Goal: Information Seeking & Learning: Learn about a topic

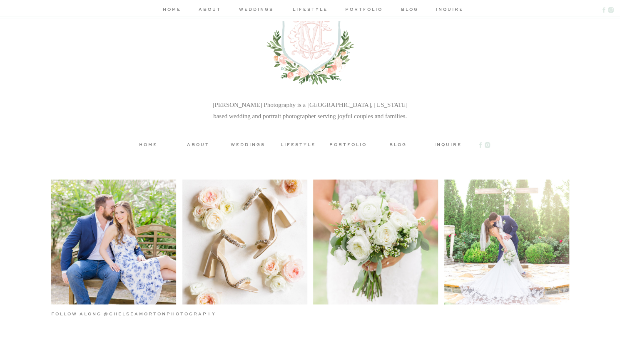
scroll to position [2831, 0]
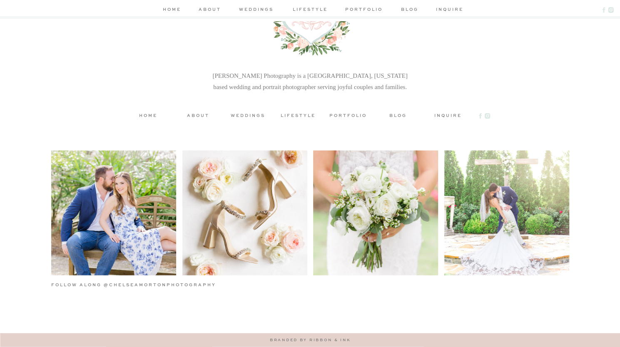
click at [337, 115] on h3 "portfolio" at bounding box center [348, 115] width 37 height 6
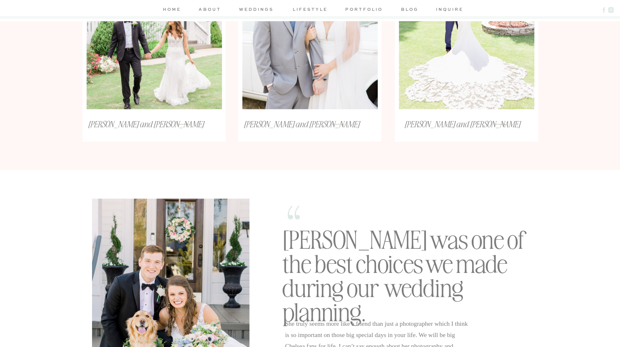
scroll to position [530, 0]
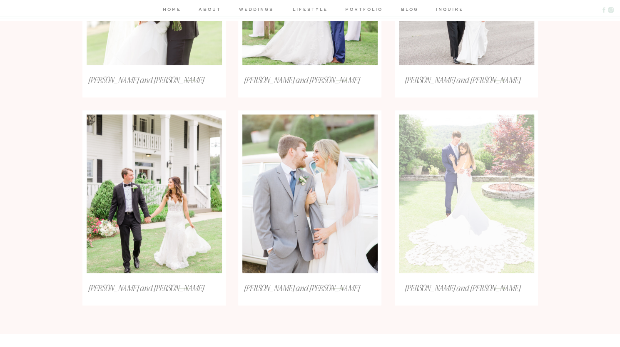
click at [459, 195] on div at bounding box center [466, 194] width 135 height 159
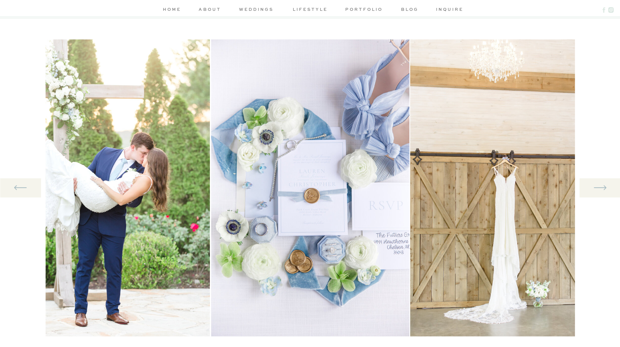
scroll to position [844, 0]
click at [316, 238] on img at bounding box center [310, 188] width 198 height 297
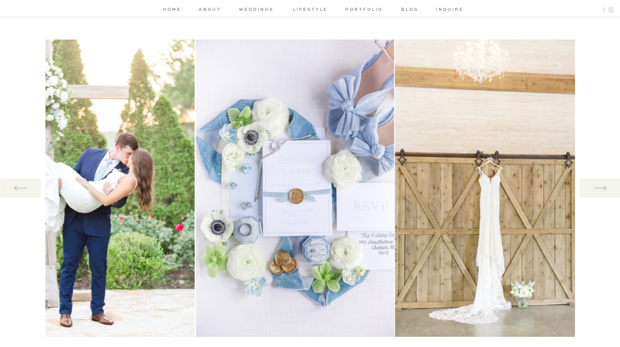
click at [343, 277] on img at bounding box center [295, 188] width 198 height 297
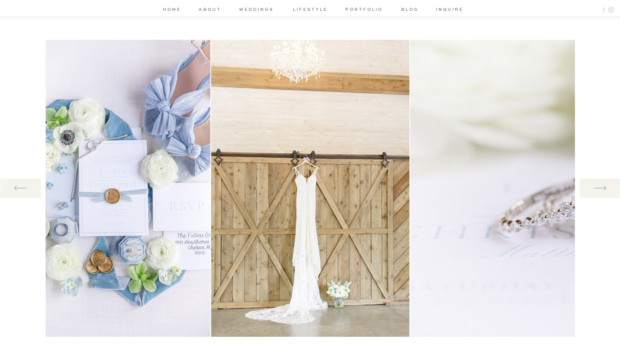
click at [144, 202] on img at bounding box center [111, 188] width 198 height 297
click at [113, 173] on img at bounding box center [111, 188] width 198 height 297
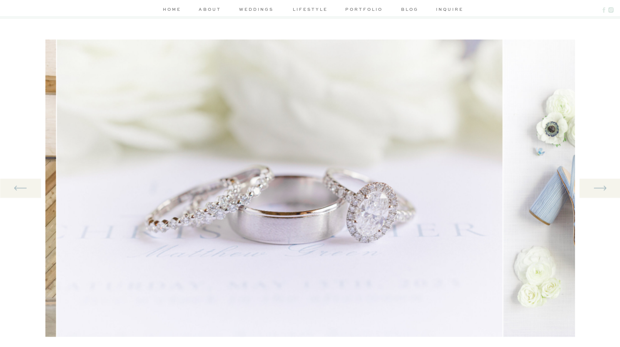
click at [103, 208] on img at bounding box center [280, 188] width 446 height 297
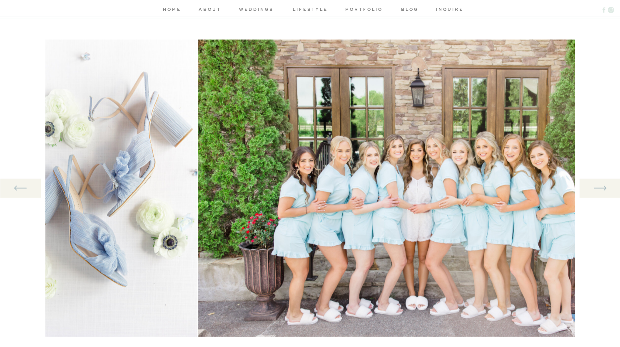
click at [77, 206] on img at bounding box center [98, 188] width 198 height 297
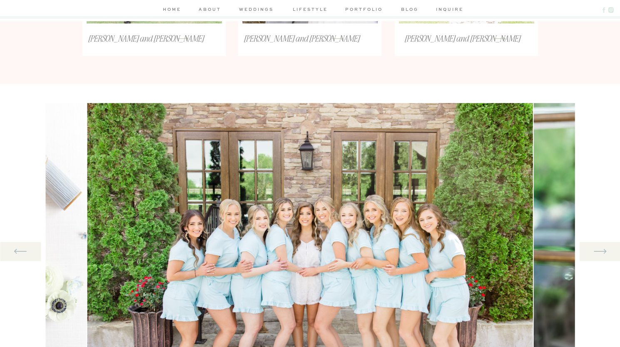
scroll to position [858, 0]
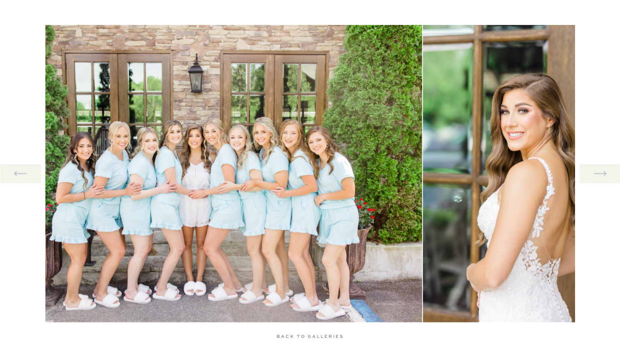
click at [219, 199] on img at bounding box center [199, 173] width 446 height 297
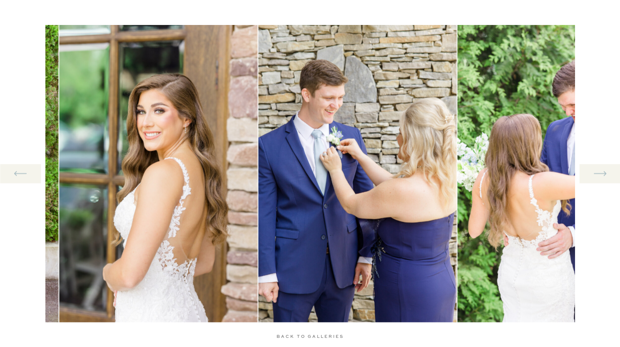
click at [96, 193] on img at bounding box center [158, 173] width 198 height 297
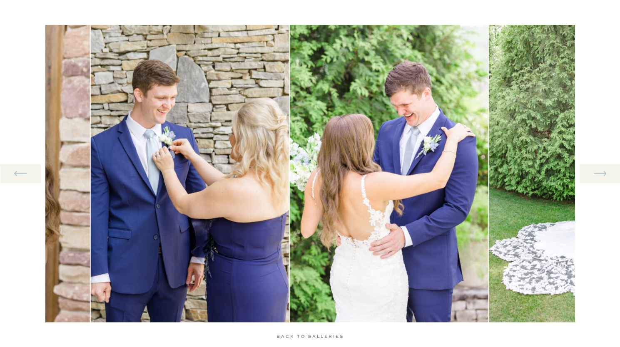
click at [96, 182] on img at bounding box center [190, 173] width 198 height 297
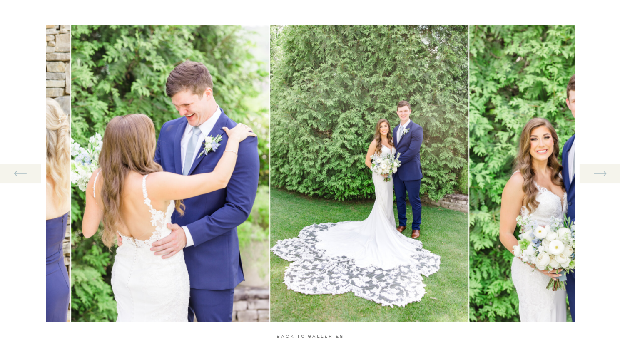
click at [71, 190] on img at bounding box center [170, 173] width 198 height 297
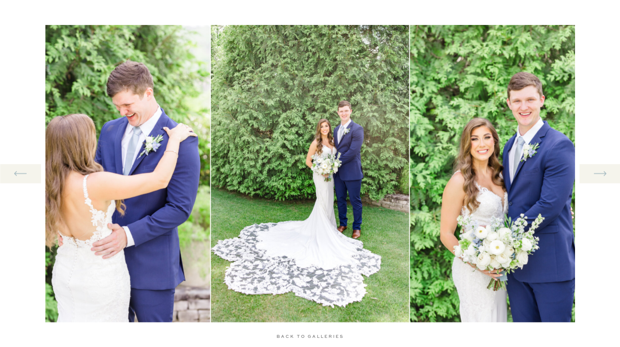
click at [33, 172] on div "back to galleries back to galleries back to galleries back to galleries back to…" at bounding box center [310, 179] width 620 height 347
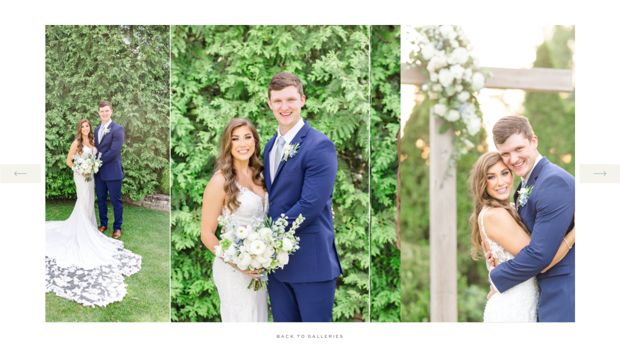
click at [171, 197] on img at bounding box center [270, 173] width 198 height 297
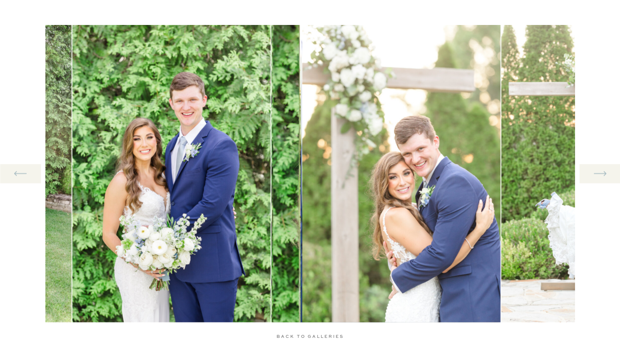
click at [0, 230] on div "home about weddings lifestyle portfolio blog inquire weddings engagements lifes…" at bounding box center [310, 258] width 620 height 2232
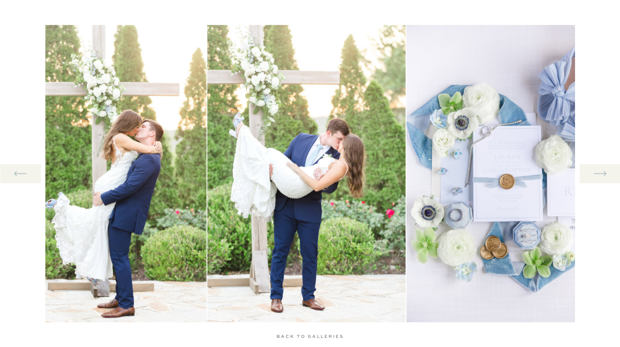
click at [65, 237] on img at bounding box center [107, 173] width 198 height 297
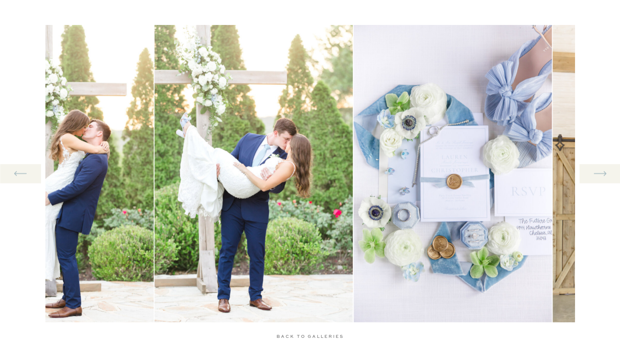
click at [354, 251] on img at bounding box center [453, 173] width 198 height 297
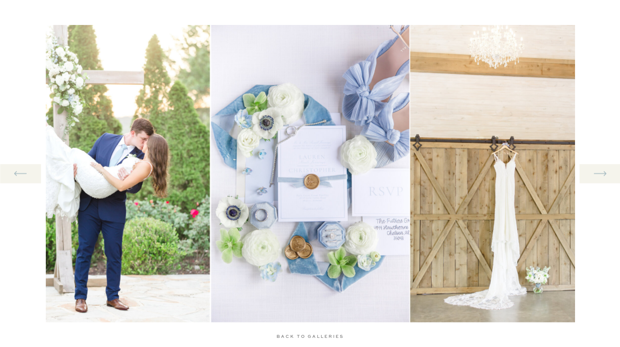
click at [410, 265] on img at bounding box center [509, 173] width 198 height 297
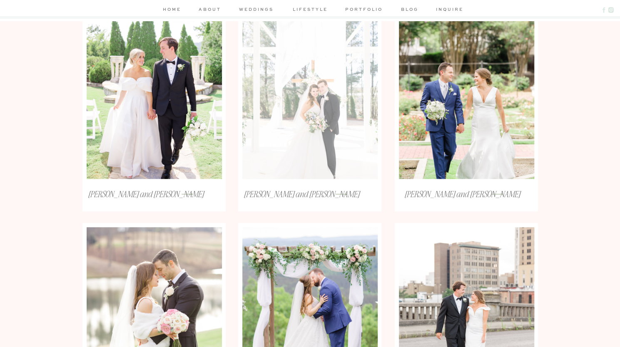
scroll to position [210, 0]
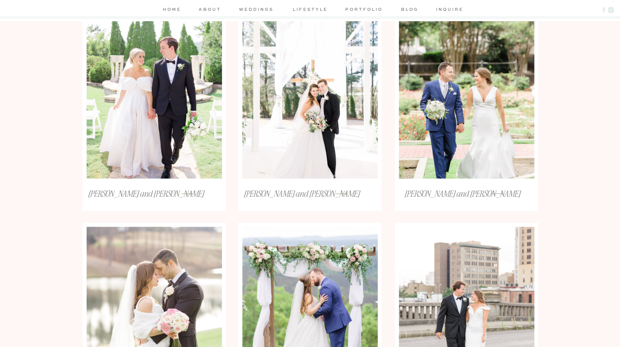
click at [310, 8] on nav "lifestyle" at bounding box center [311, 10] width 40 height 9
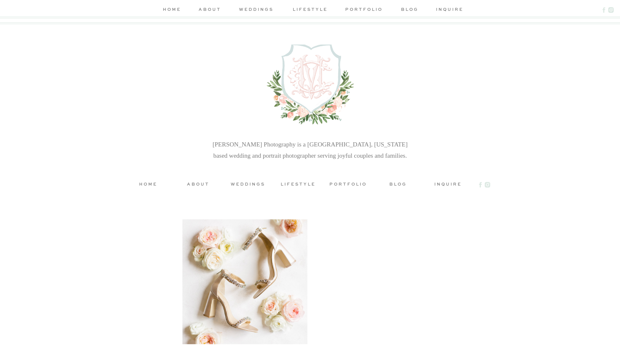
scroll to position [2015, 0]
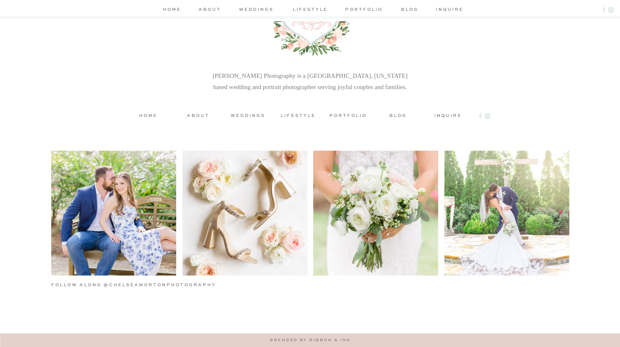
click at [245, 115] on h3 "weddings" at bounding box center [248, 115] width 37 height 6
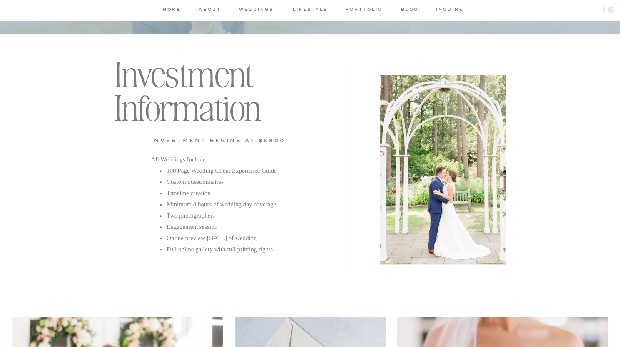
scroll to position [2297, 0]
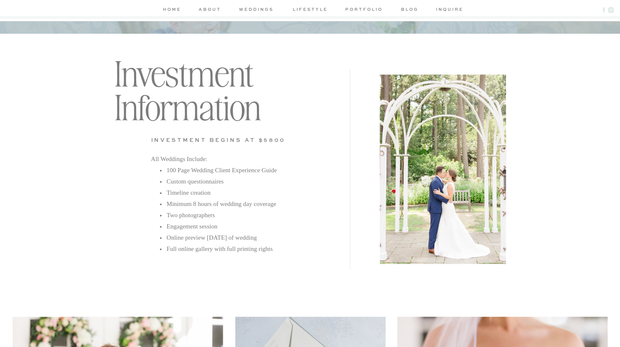
click at [201, 175] on li "100 Page Wedding Client Experience Guide" at bounding box center [246, 170] width 160 height 11
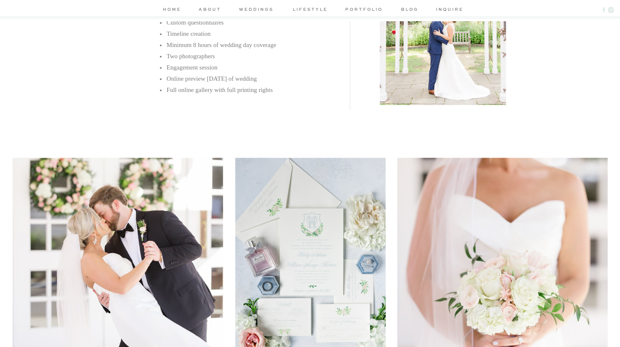
scroll to position [2706, 0]
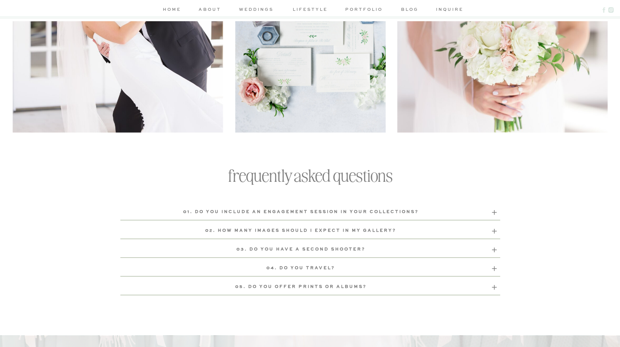
click at [347, 211] on b "01. Do you include an engagement session in your collections?" at bounding box center [301, 212] width 236 height 4
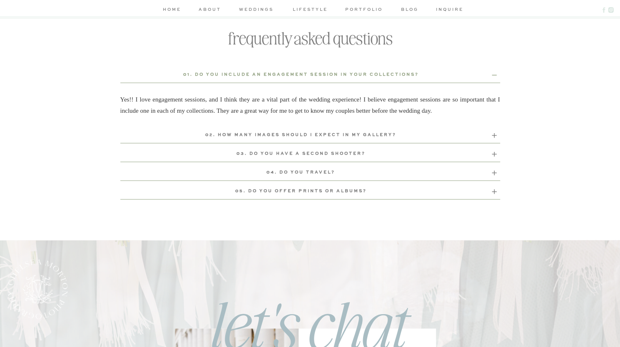
scroll to position [2842, 0]
click at [268, 135] on b "02. How many images should I expect in my gallery?" at bounding box center [300, 136] width 191 height 4
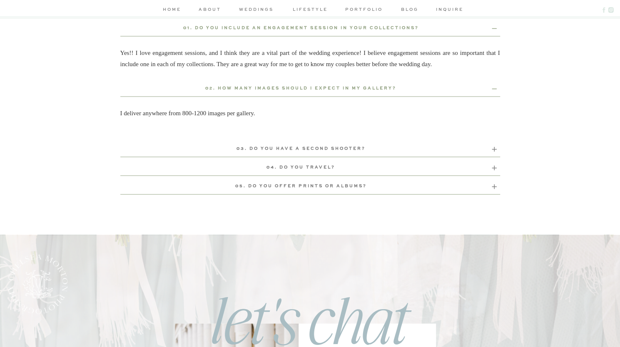
scroll to position [2890, 0]
click at [297, 149] on b "03. Do you have a second shooter?" at bounding box center [301, 149] width 129 height 4
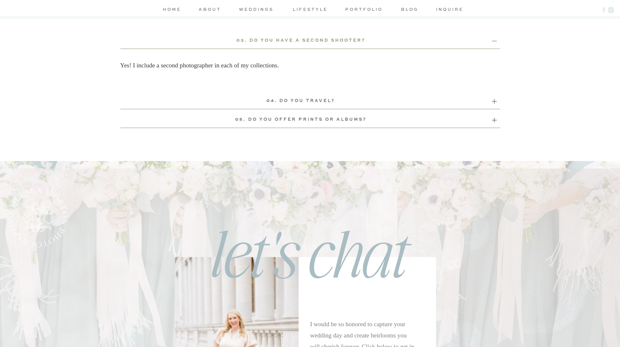
scroll to position [3011, 0]
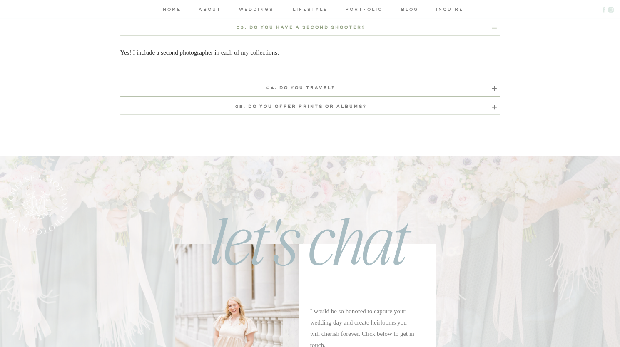
click at [298, 110] on p "05. Do you offer prints or albums?" at bounding box center [301, 107] width 362 height 9
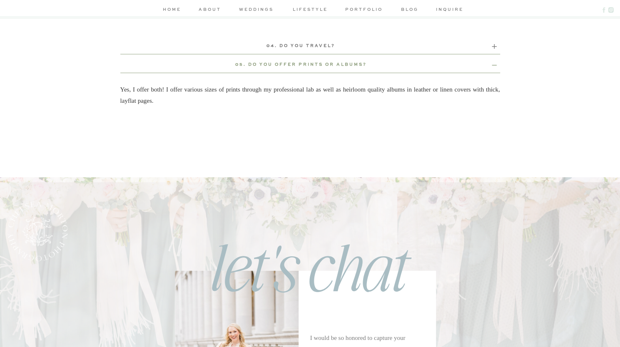
scroll to position [3051, 0]
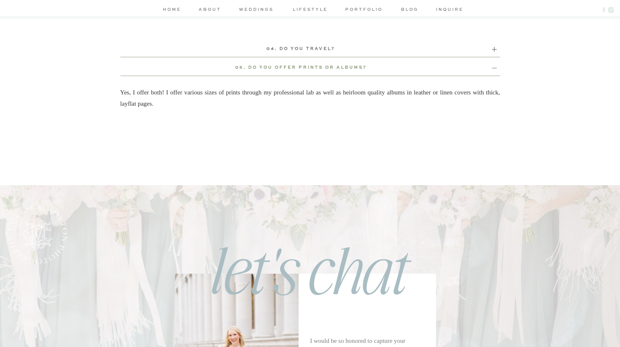
click at [305, 47] on b "04. Do you travel?" at bounding box center [301, 49] width 69 height 4
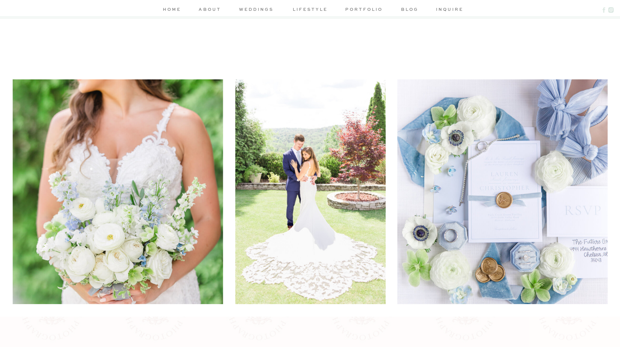
scroll to position [1181, 0]
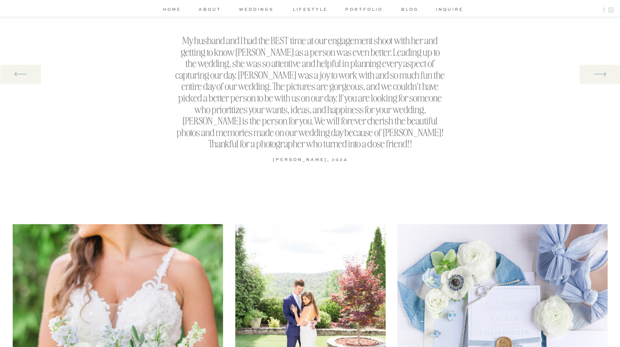
click at [406, 7] on nav "blog" at bounding box center [410, 10] width 24 height 9
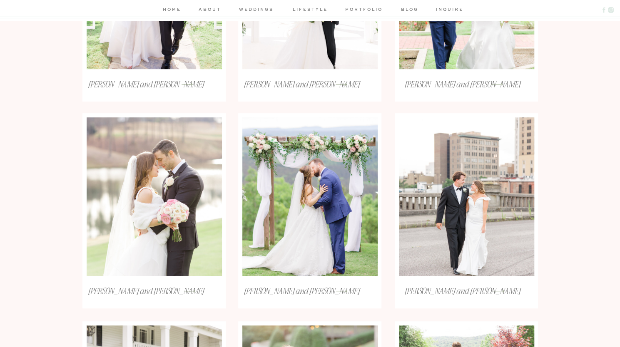
scroll to position [320, 0]
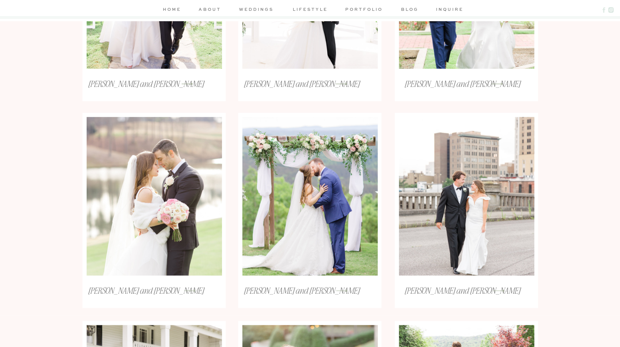
click at [196, 218] on div at bounding box center [154, 196] width 135 height 159
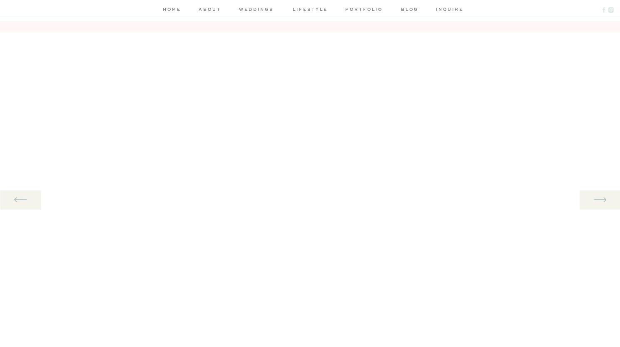
scroll to position [844, 0]
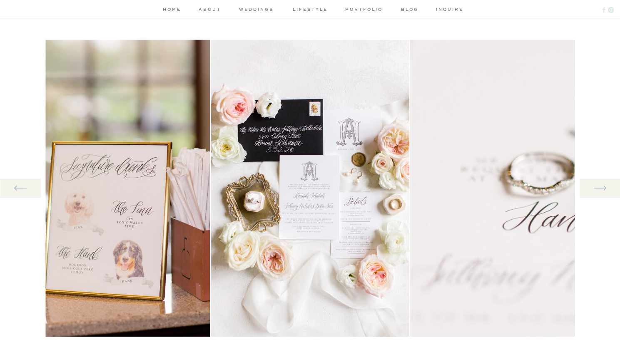
click at [597, 188] on icon at bounding box center [599, 188] width 15 height 17
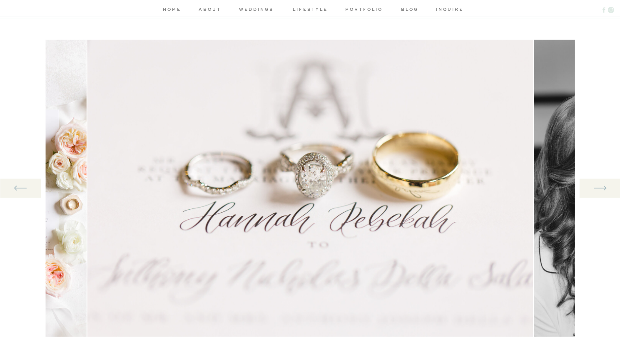
click at [597, 188] on icon at bounding box center [599, 188] width 15 height 17
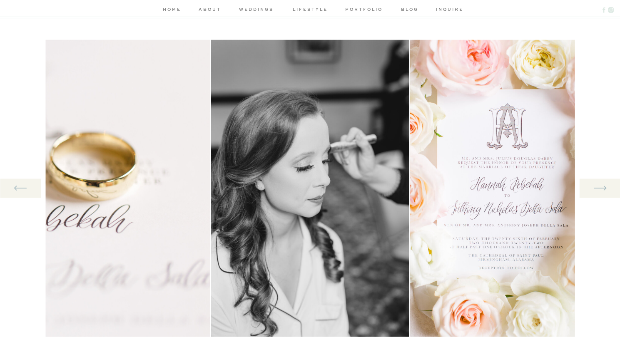
click at [597, 188] on icon at bounding box center [599, 188] width 15 height 17
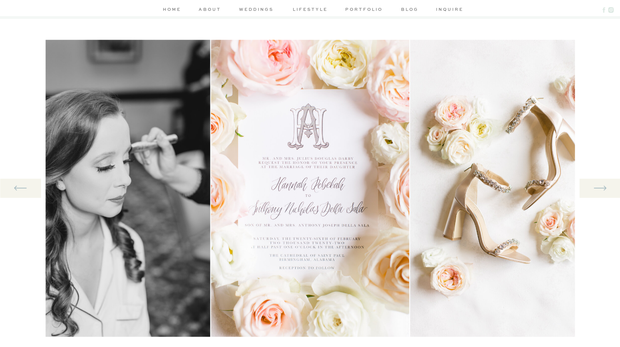
click at [597, 188] on icon at bounding box center [599, 188] width 15 height 17
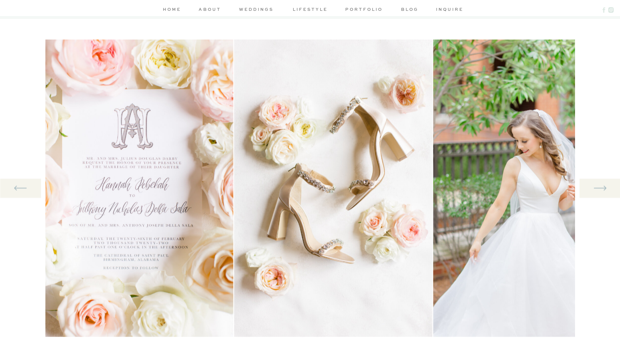
click at [597, 188] on icon at bounding box center [599, 188] width 15 height 17
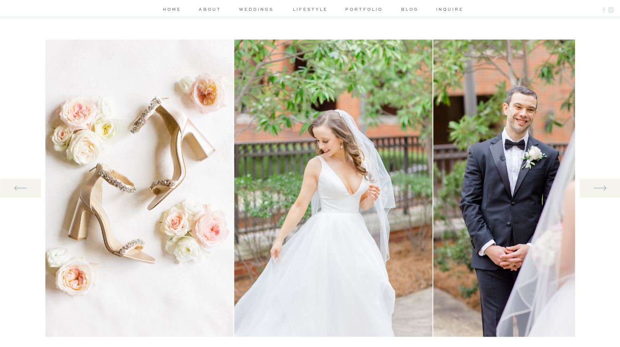
click at [597, 188] on icon at bounding box center [599, 188] width 15 height 17
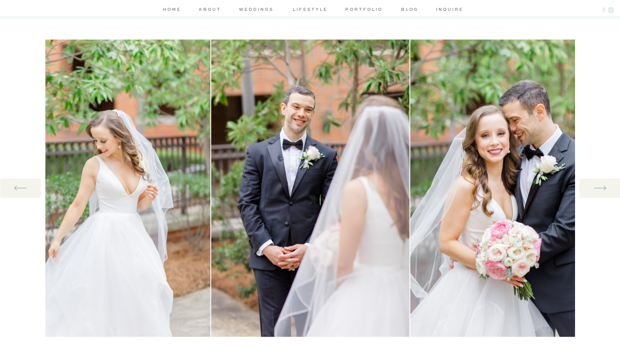
click at [597, 188] on icon at bounding box center [599, 188] width 15 height 17
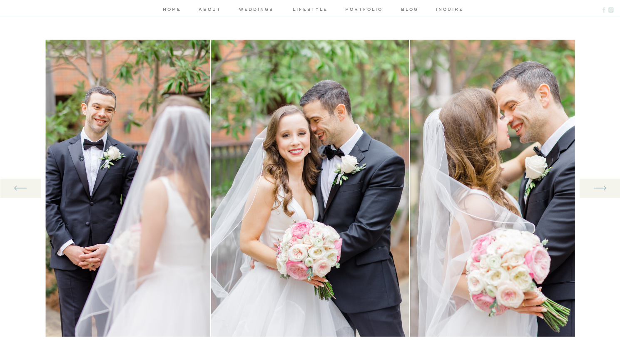
click at [597, 188] on icon at bounding box center [599, 188] width 15 height 17
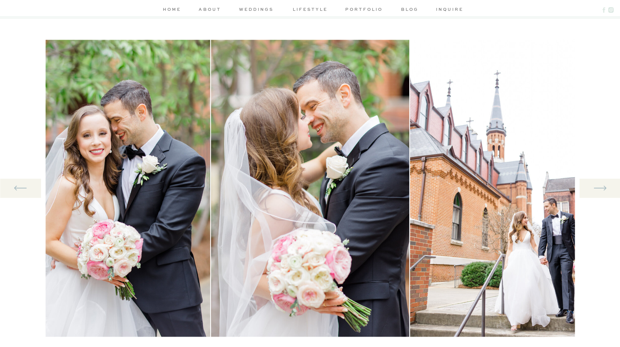
click at [597, 188] on icon at bounding box center [599, 188] width 15 height 17
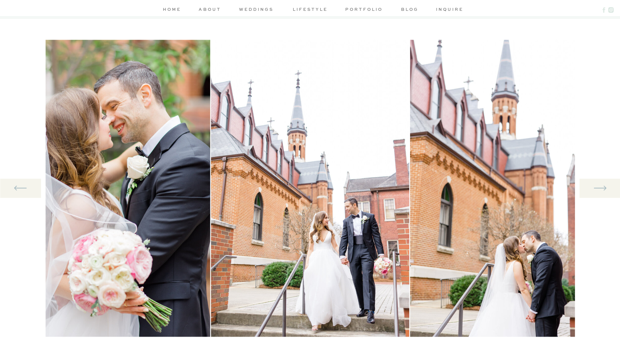
click at [597, 188] on icon at bounding box center [599, 188] width 15 height 17
